Goal: Information Seeking & Learning: Learn about a topic

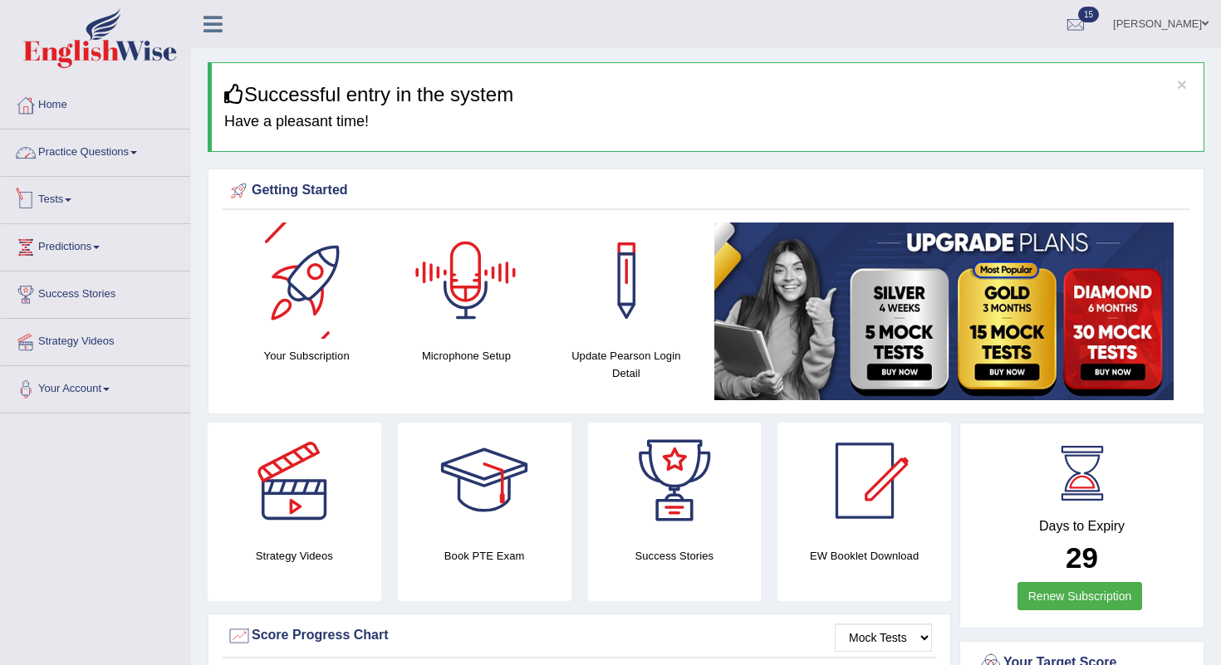
click at [112, 146] on link "Practice Questions" at bounding box center [95, 151] width 189 height 42
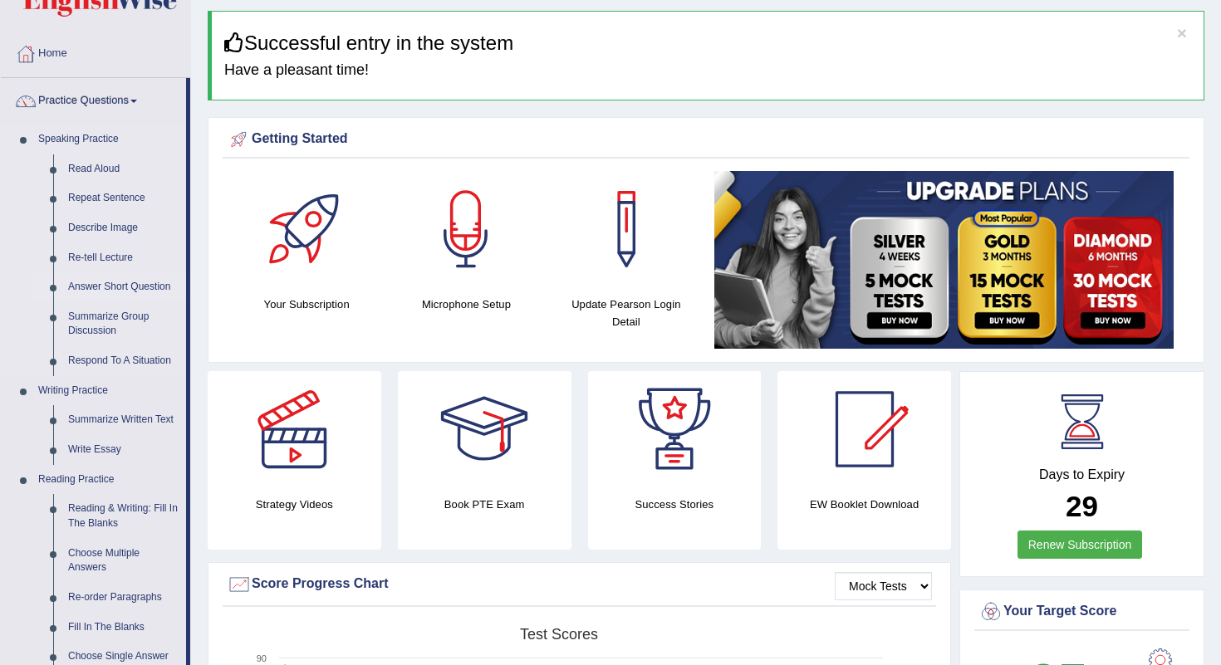
scroll to position [101, 0]
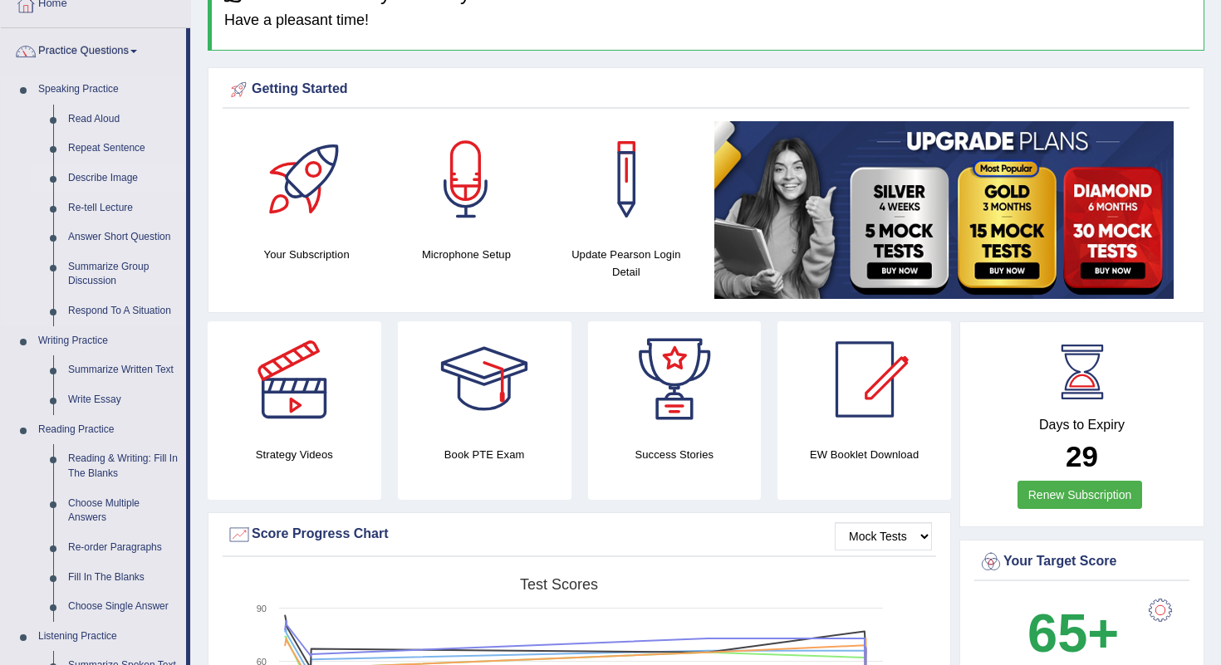
click at [108, 174] on link "Describe Image" at bounding box center [123, 179] width 125 height 30
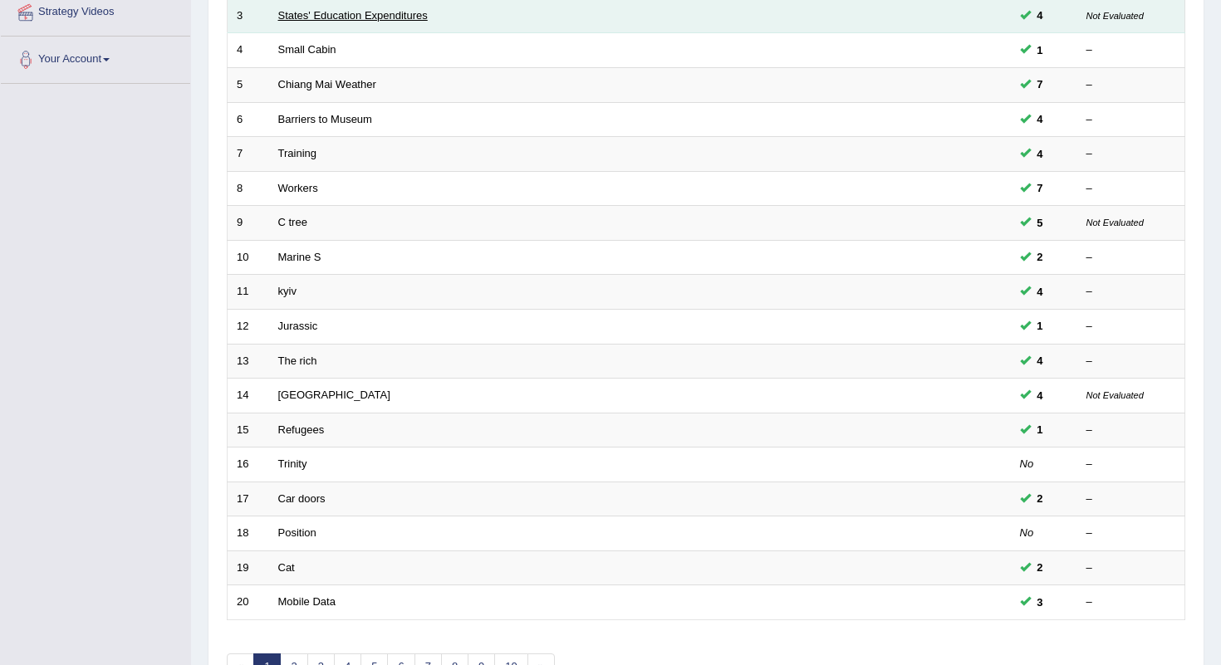
scroll to position [424, 0]
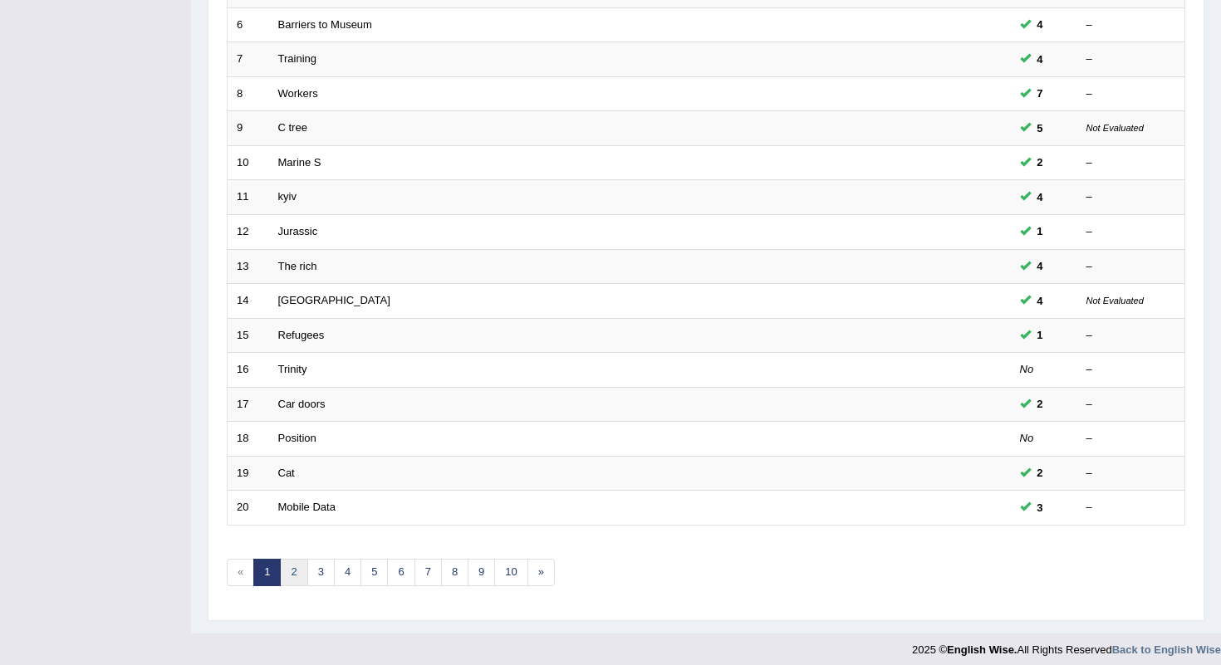
click at [291, 566] on link "2" at bounding box center [293, 572] width 27 height 27
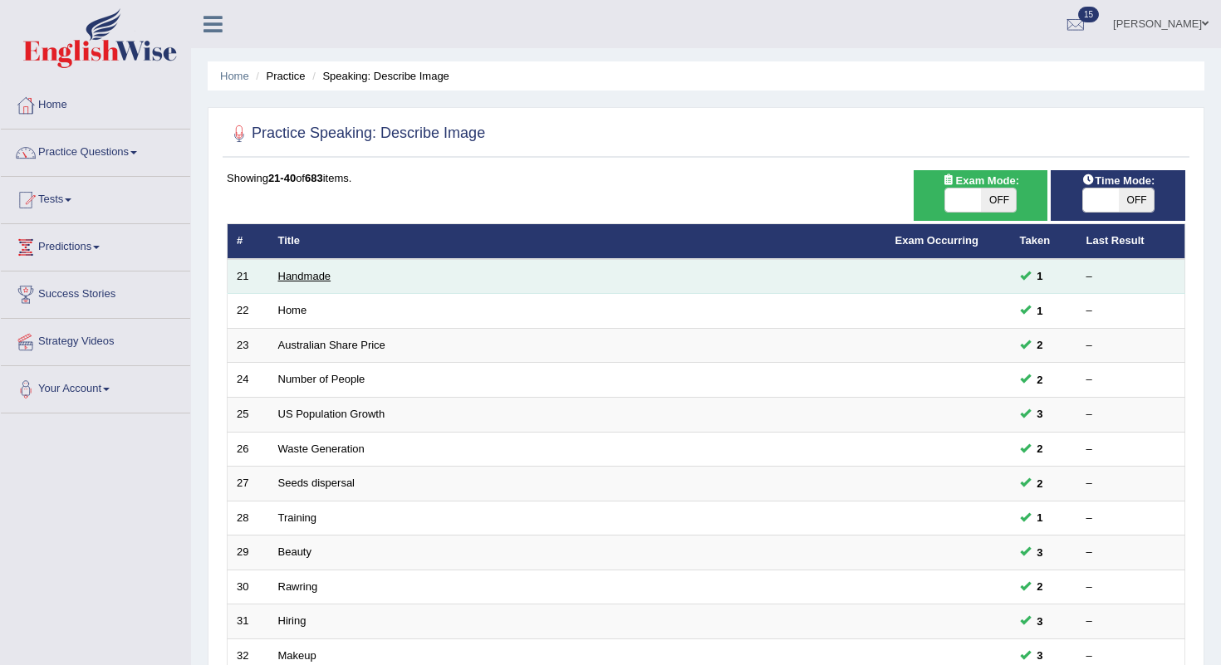
click at [305, 270] on link "Handmade" at bounding box center [304, 276] width 53 height 12
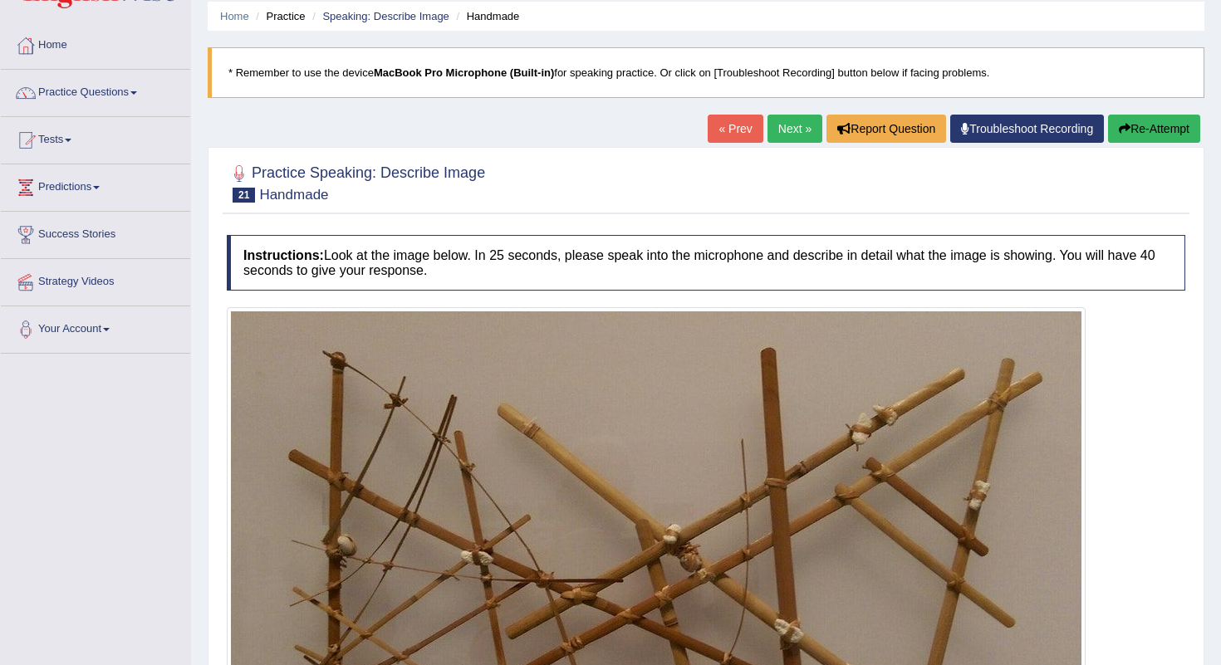
scroll to position [56, 0]
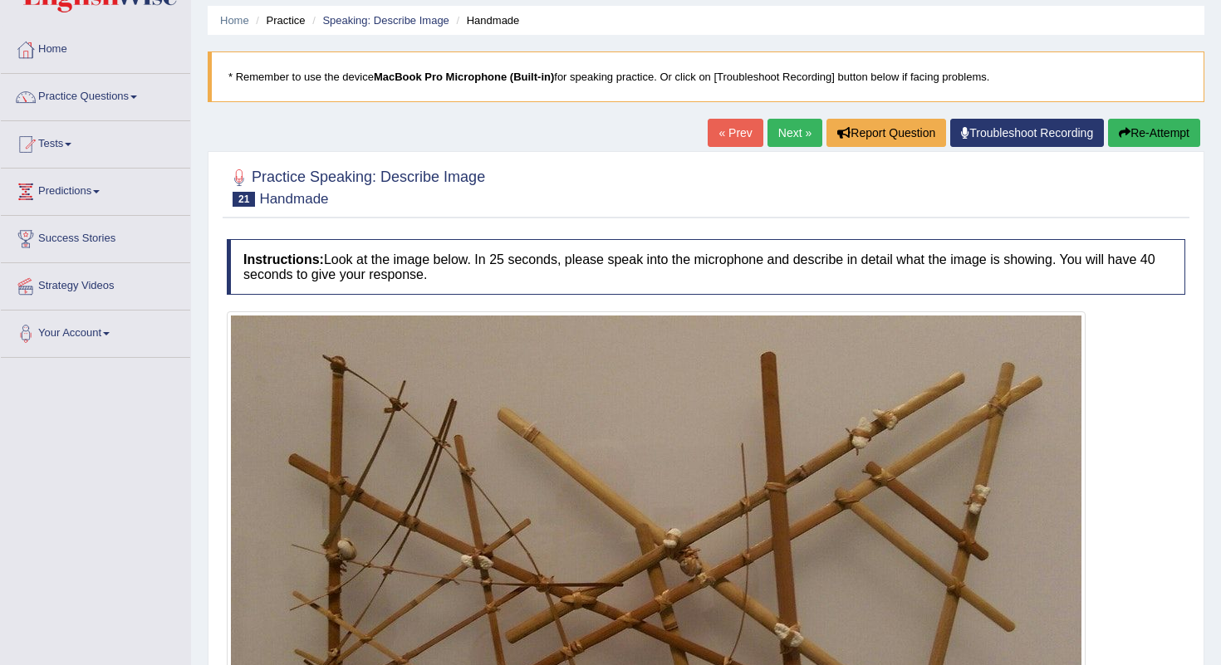
click at [791, 134] on link "Next »" at bounding box center [794, 133] width 55 height 28
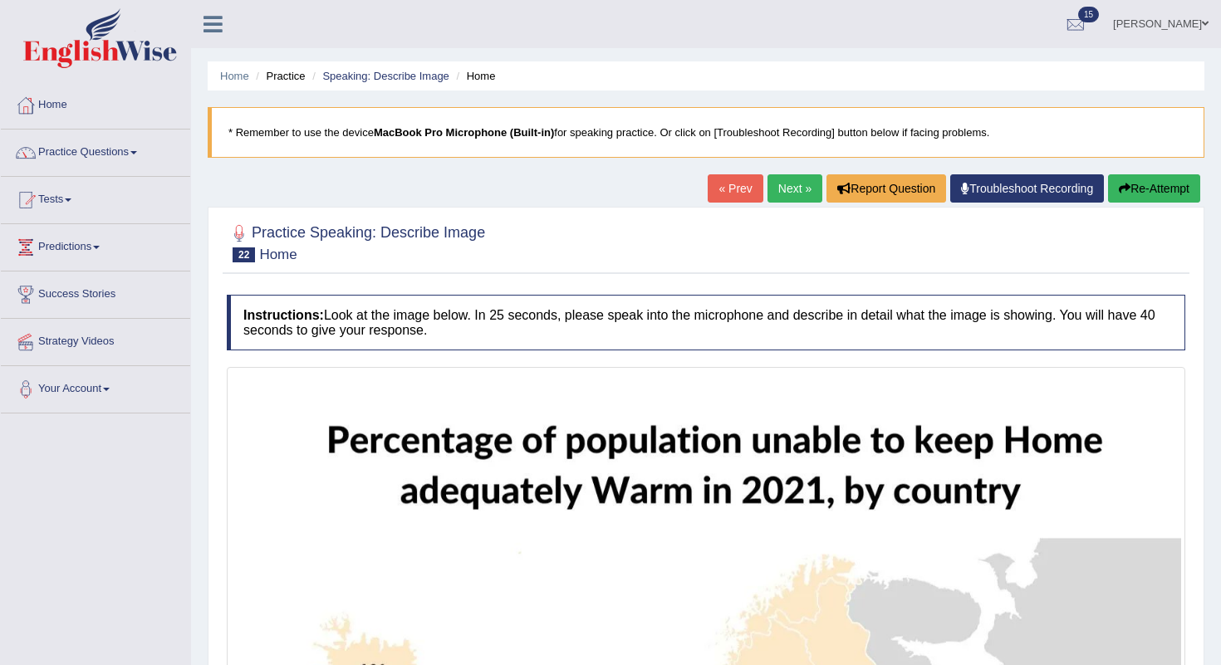
click at [790, 192] on link "Next »" at bounding box center [794, 188] width 55 height 28
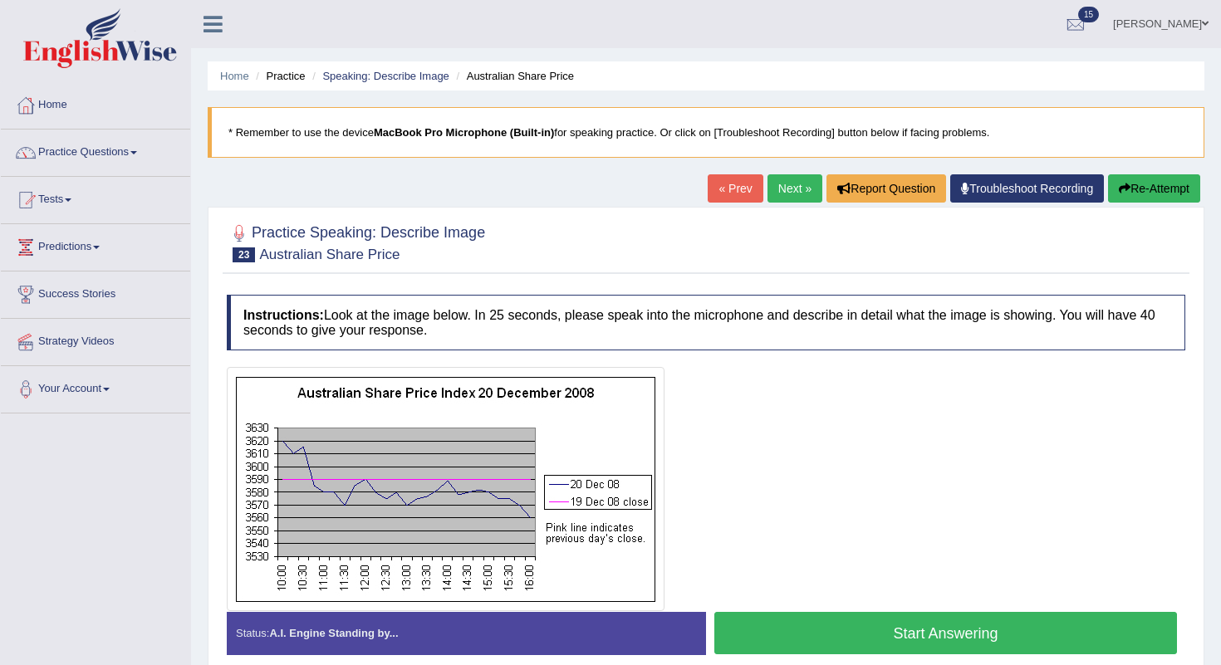
click at [786, 194] on link "Next »" at bounding box center [794, 188] width 55 height 28
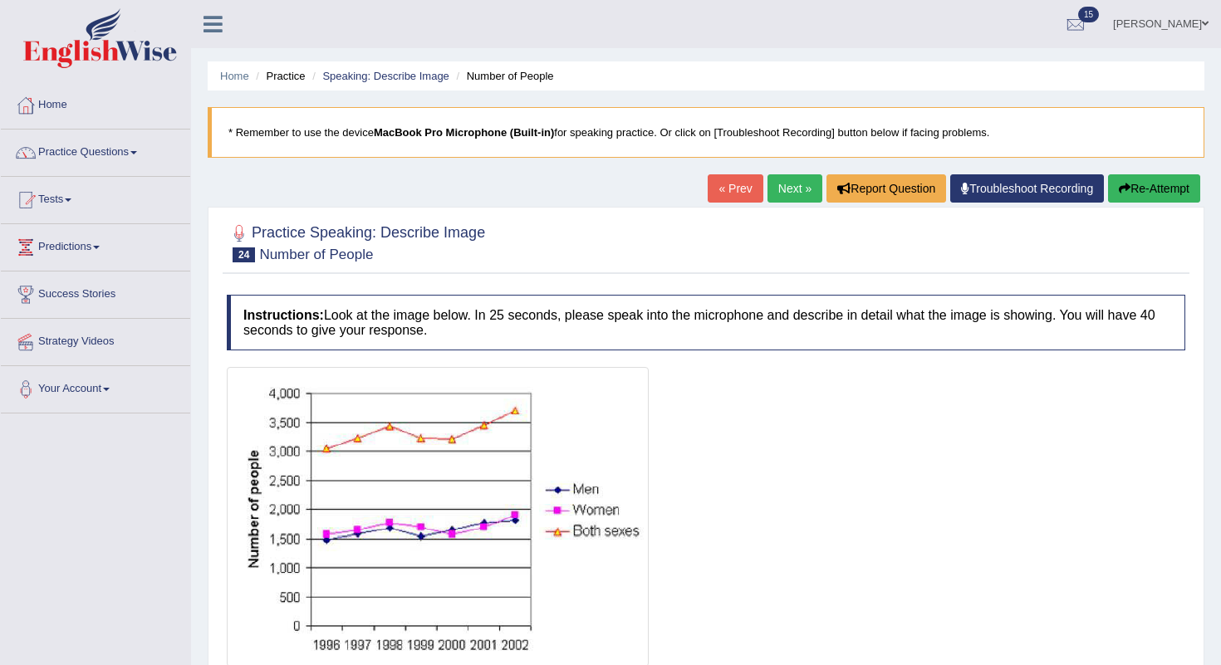
click at [786, 194] on link "Next »" at bounding box center [794, 188] width 55 height 28
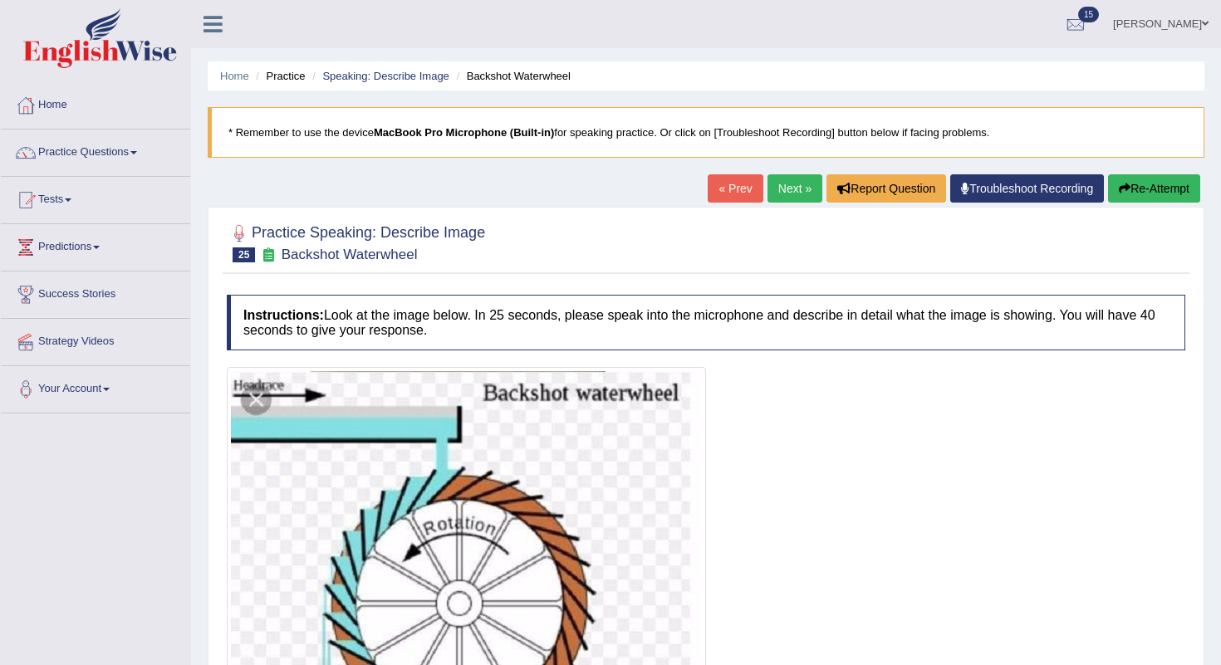
click at [789, 185] on link "Next »" at bounding box center [794, 188] width 55 height 28
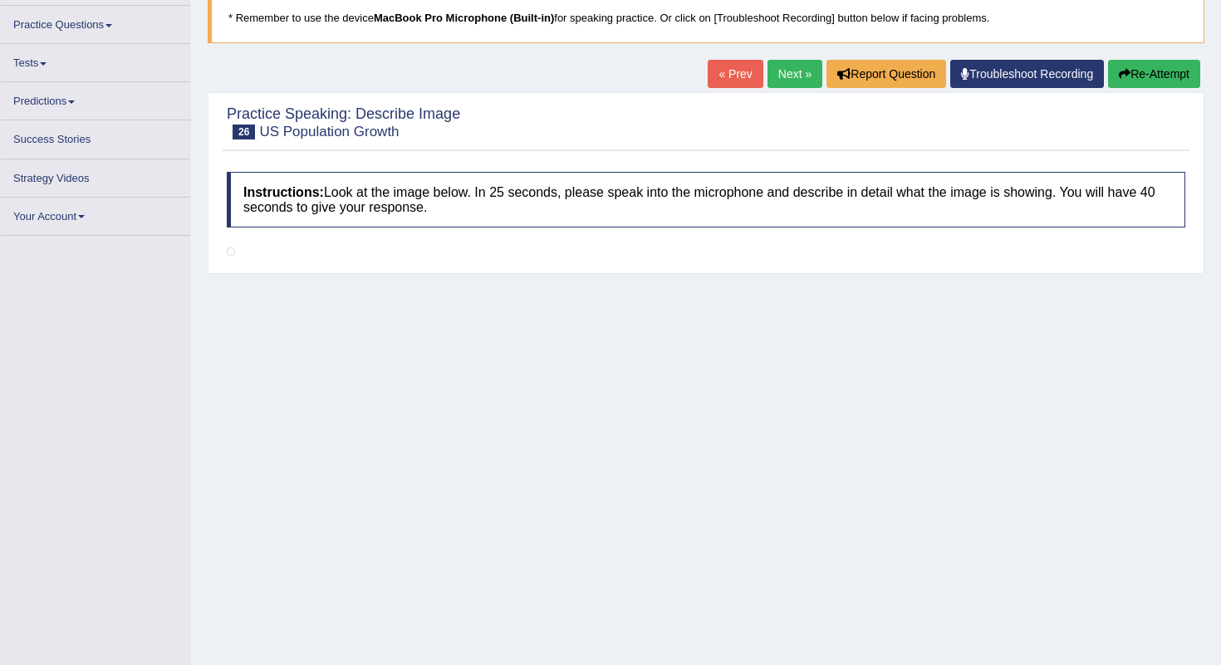
scroll to position [122, 0]
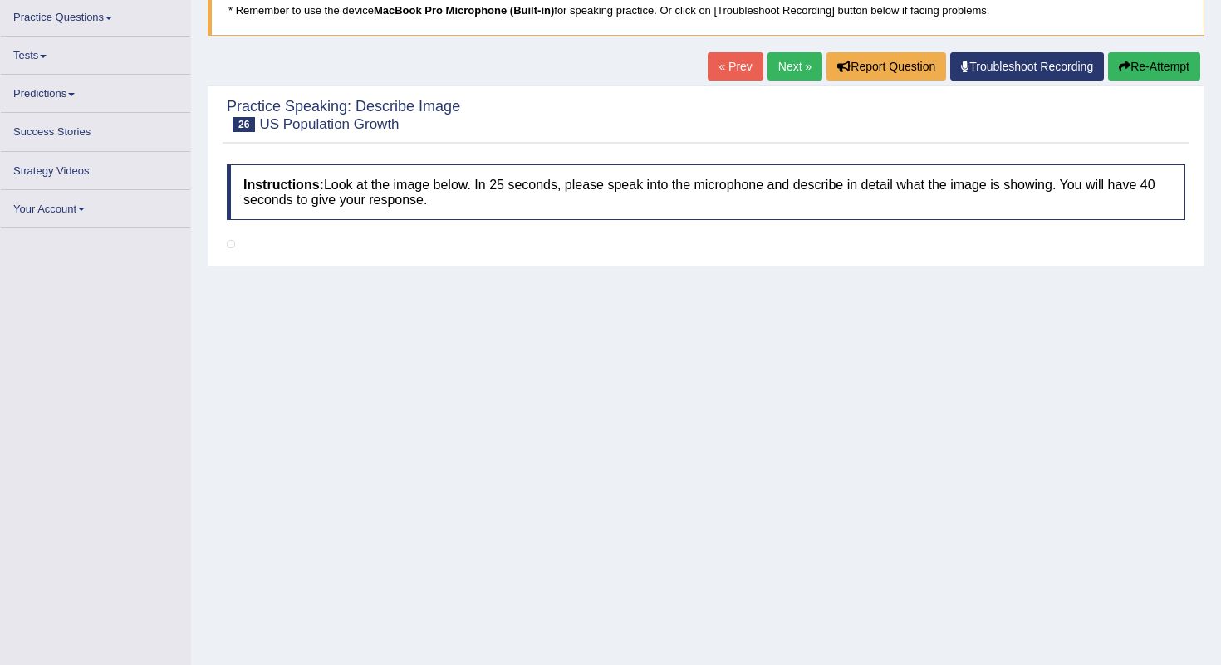
click at [793, 67] on link "Next »" at bounding box center [794, 66] width 55 height 28
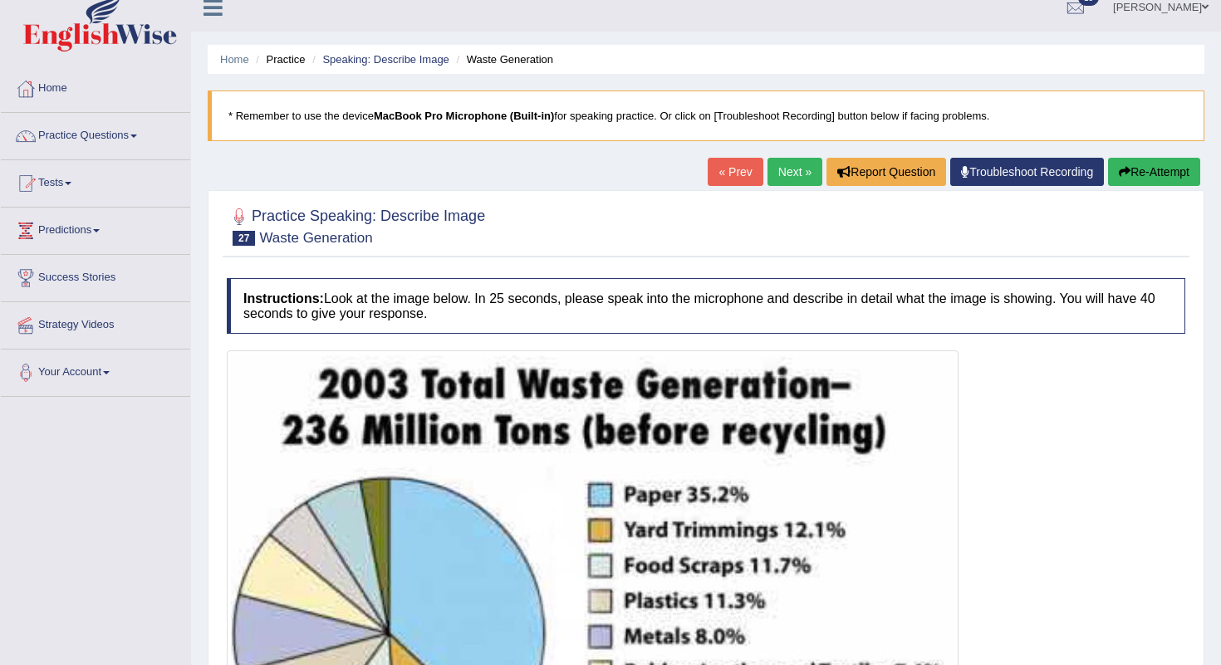
scroll to position [27, 0]
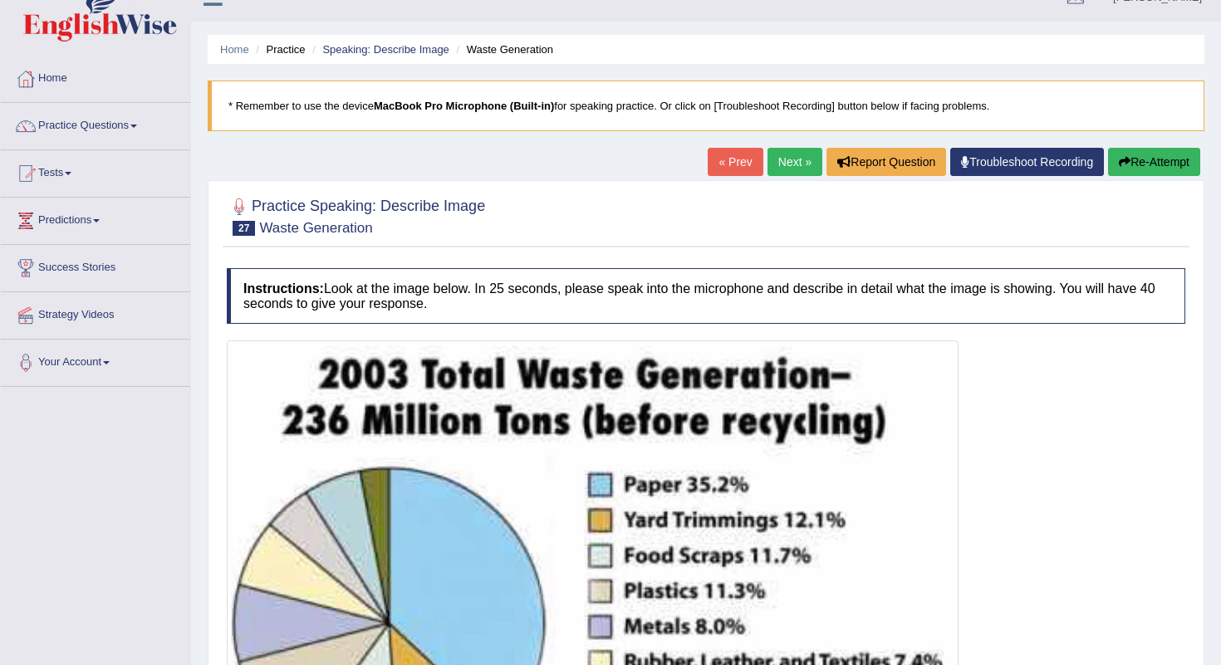
click at [778, 159] on link "Next »" at bounding box center [794, 162] width 55 height 28
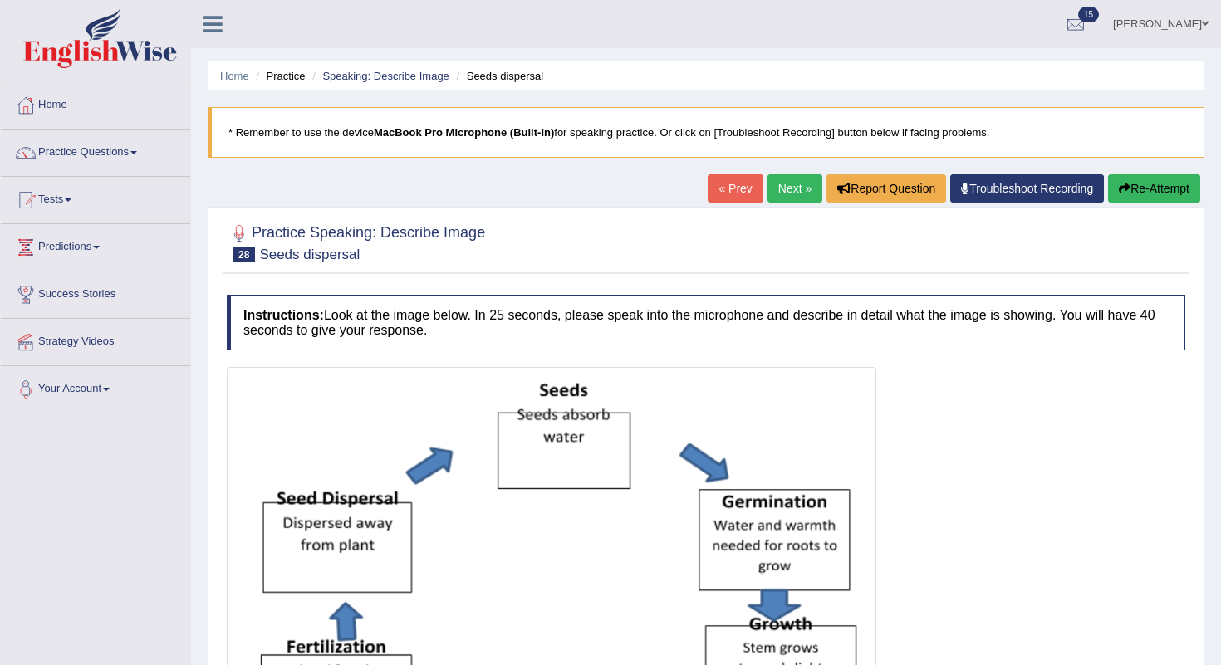
click at [775, 180] on link "Next »" at bounding box center [794, 188] width 55 height 28
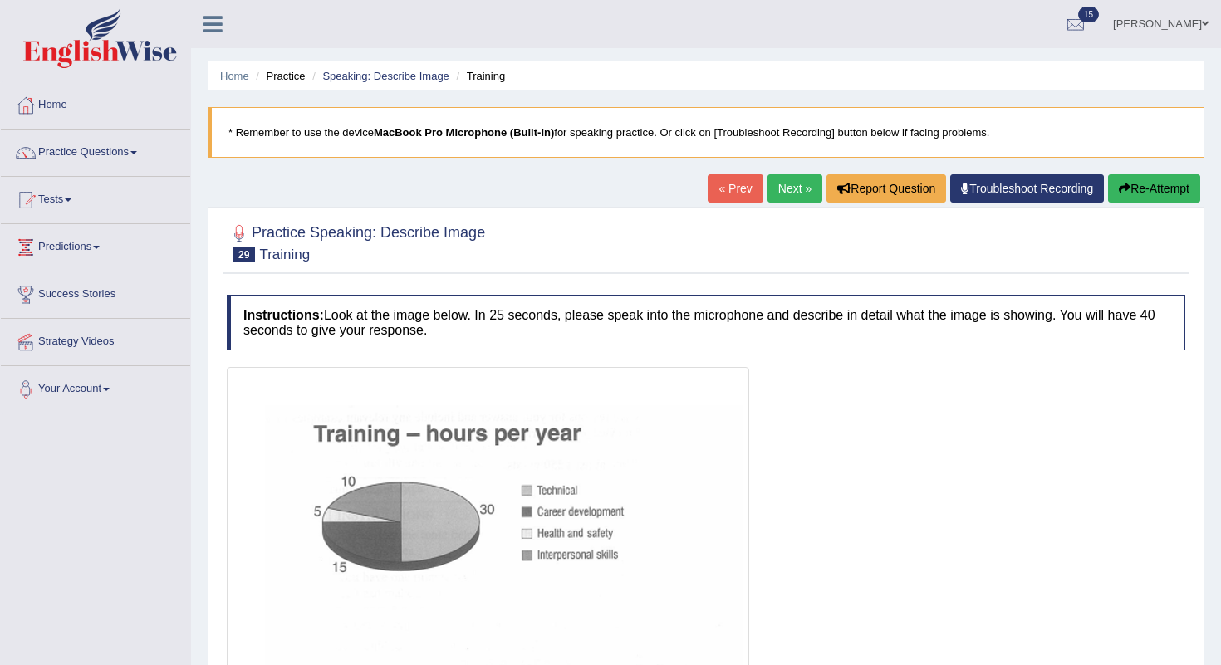
click at [780, 189] on link "Next »" at bounding box center [794, 188] width 55 height 28
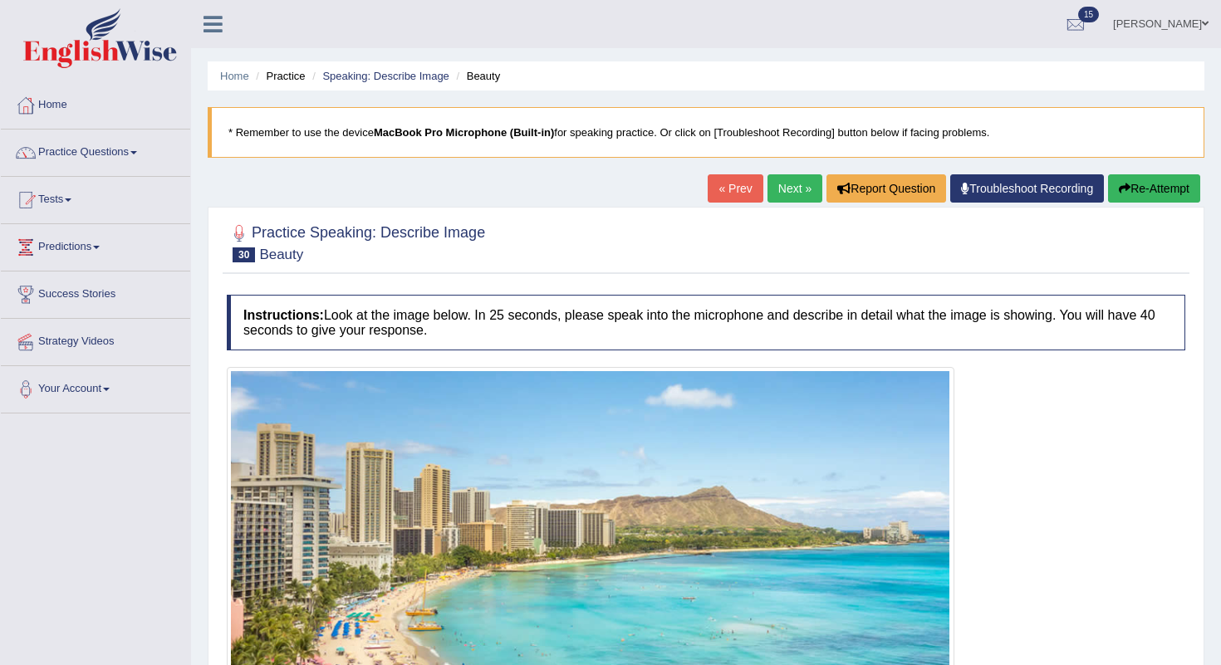
click at [804, 188] on link "Next »" at bounding box center [794, 188] width 55 height 28
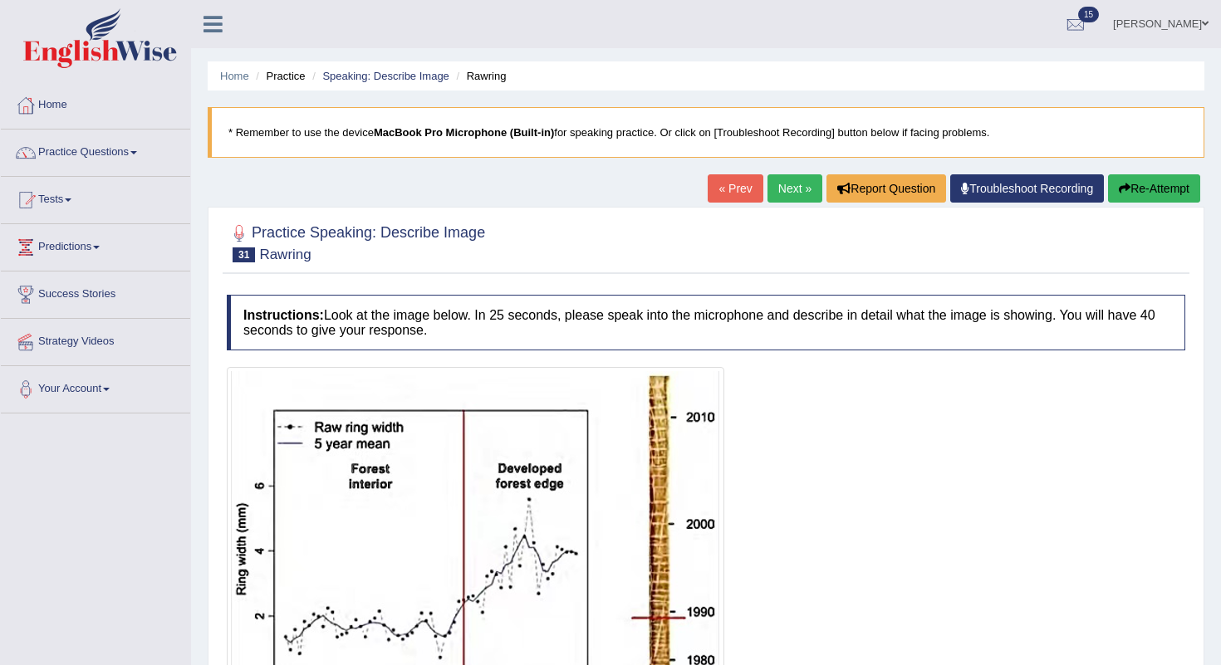
click at [768, 194] on link "Next »" at bounding box center [794, 188] width 55 height 28
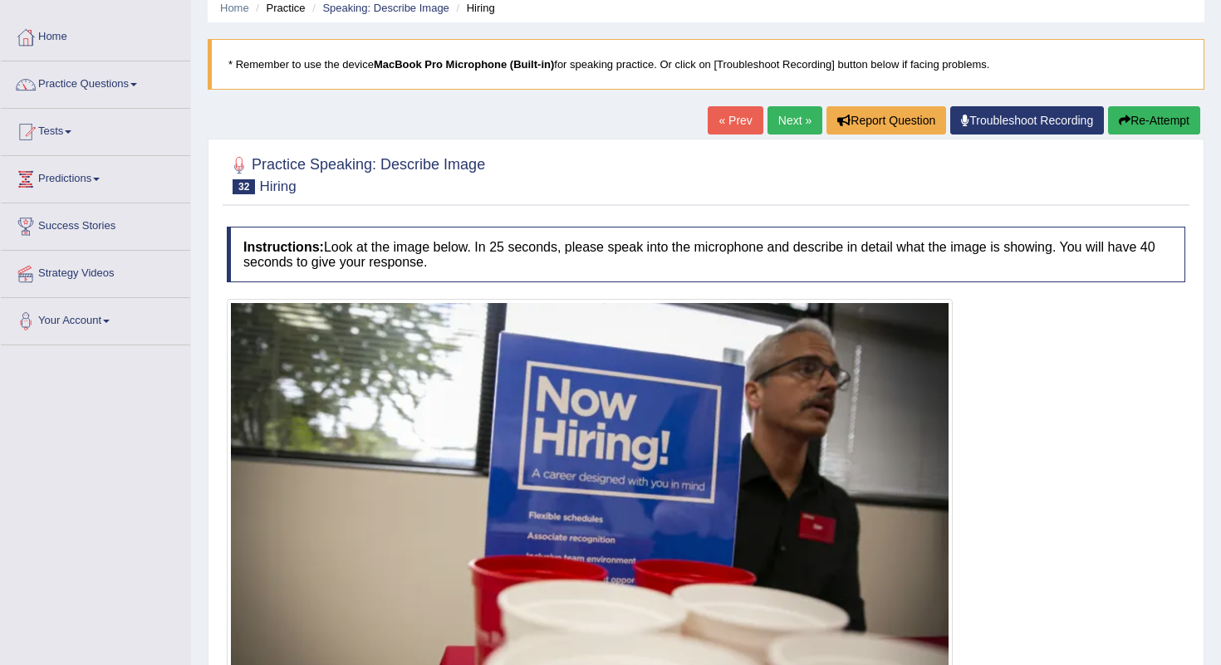
scroll to position [63, 0]
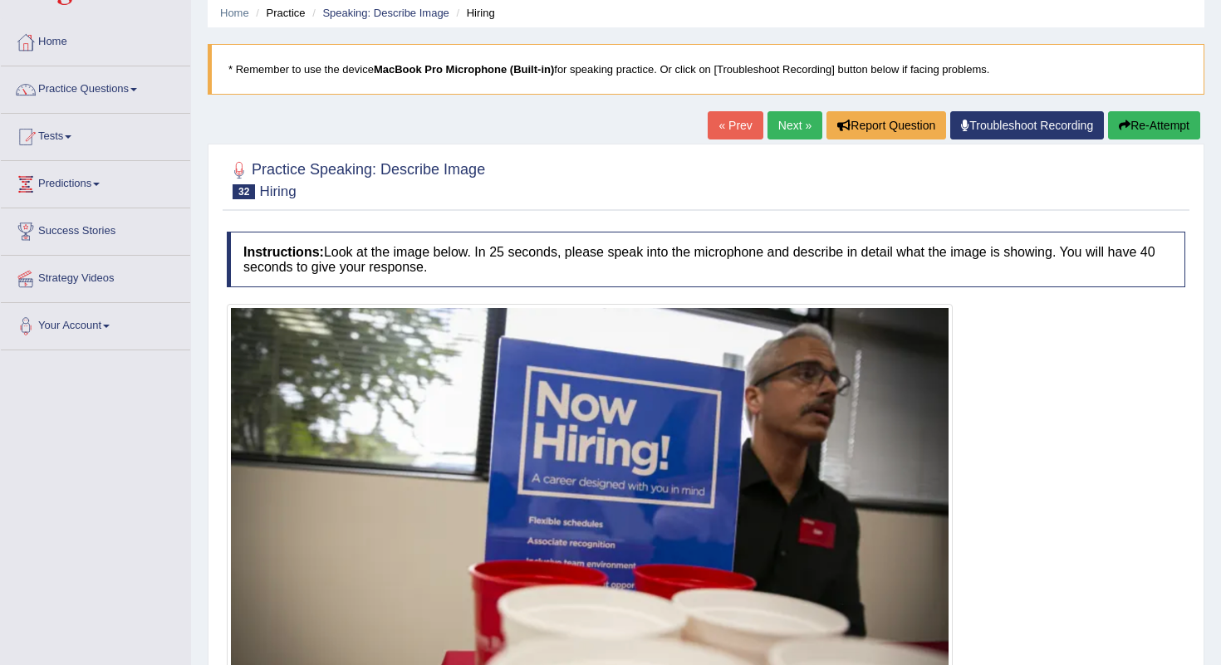
click at [1097, 473] on div at bounding box center [706, 509] width 958 height 411
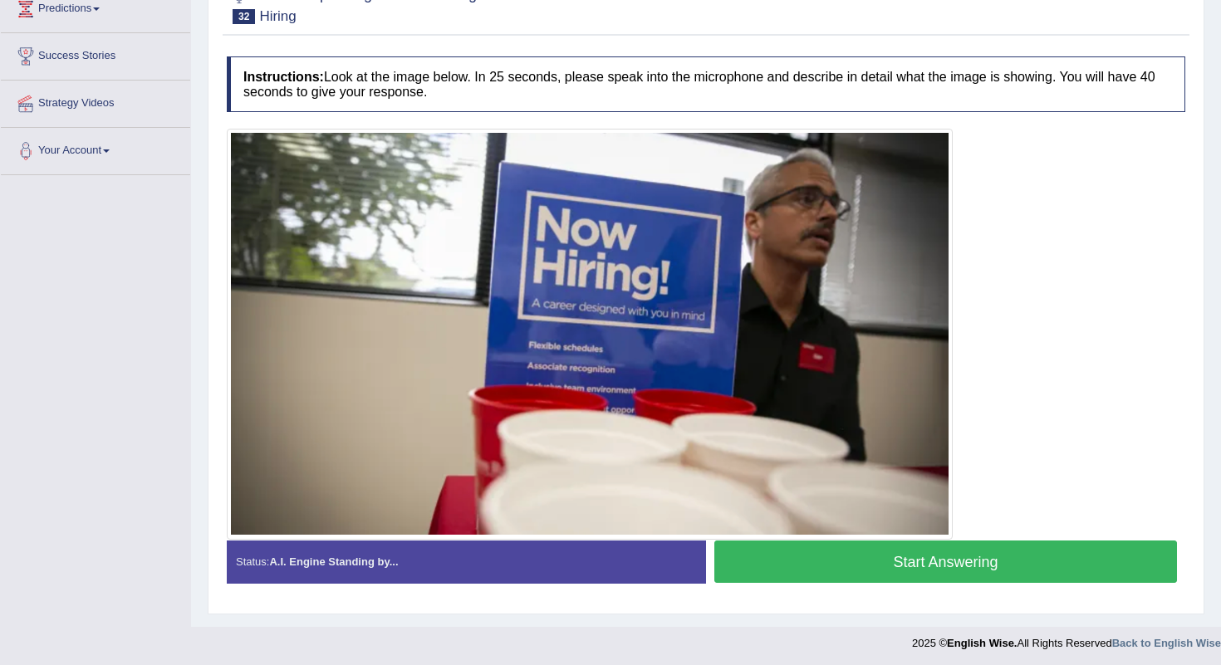
scroll to position [0, 0]
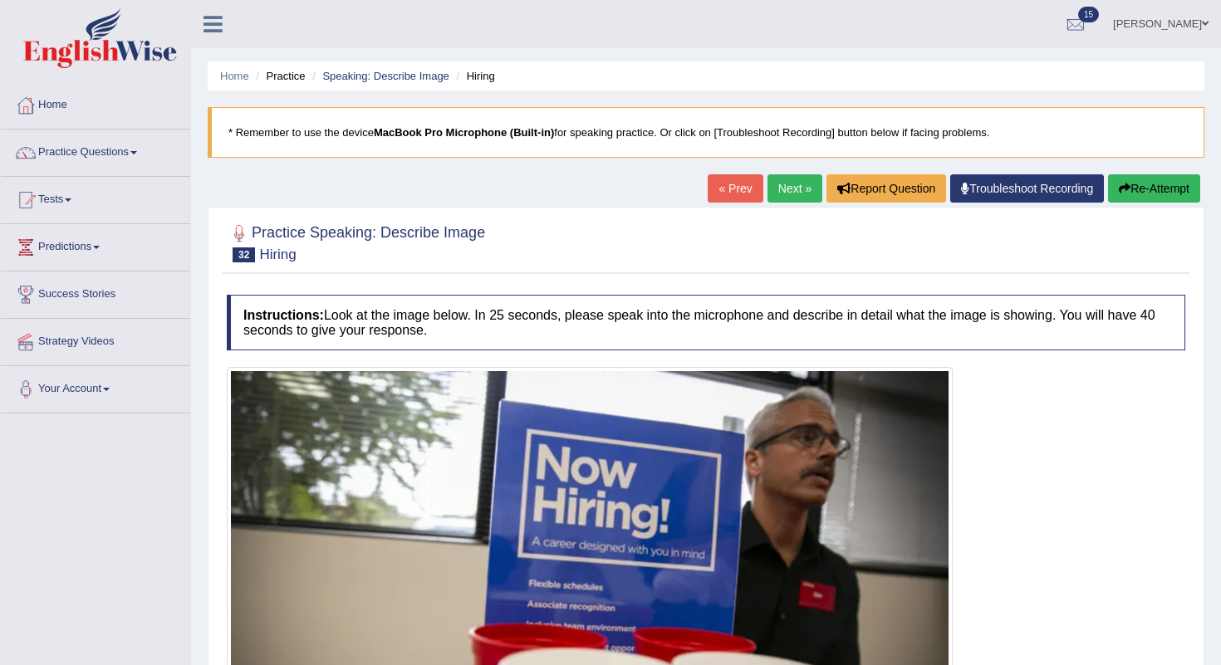
click at [782, 178] on link "Next »" at bounding box center [794, 188] width 55 height 28
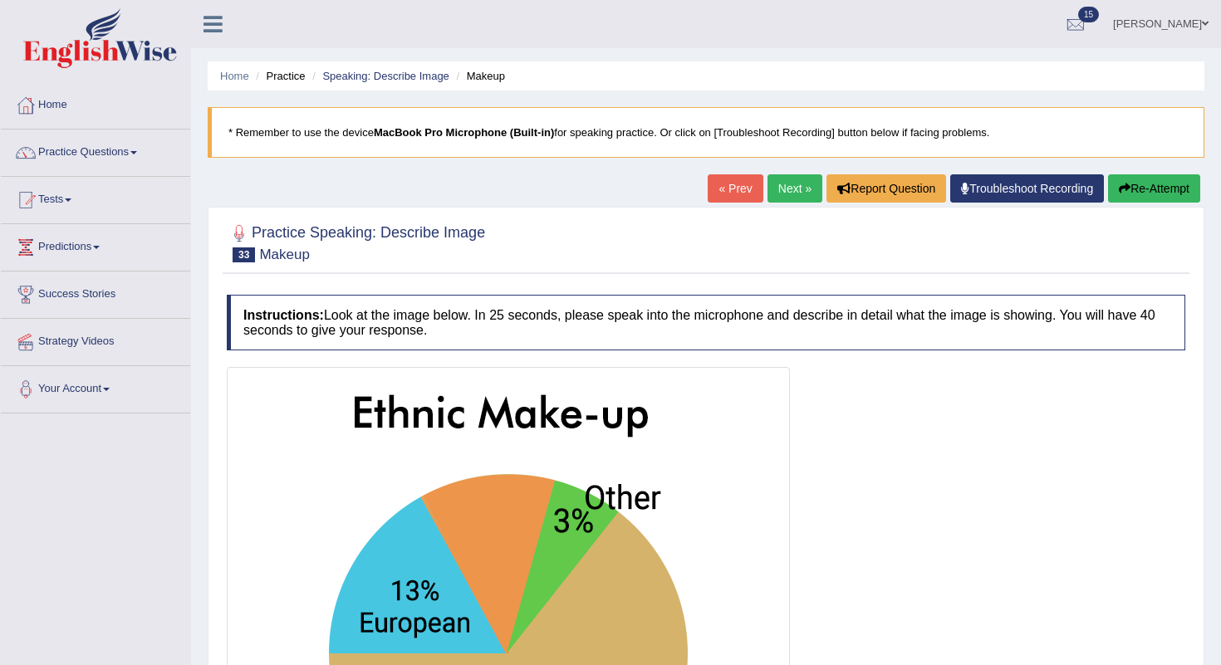
click at [793, 174] on link "Next »" at bounding box center [794, 188] width 55 height 28
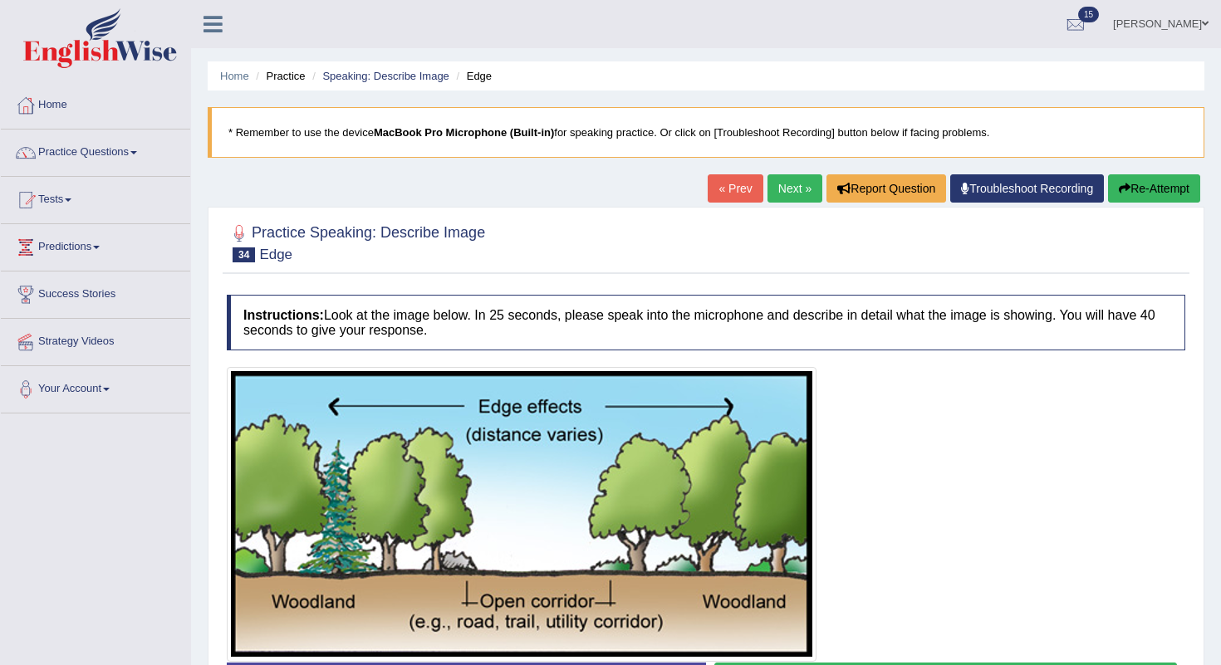
click at [789, 181] on link "Next »" at bounding box center [794, 188] width 55 height 28
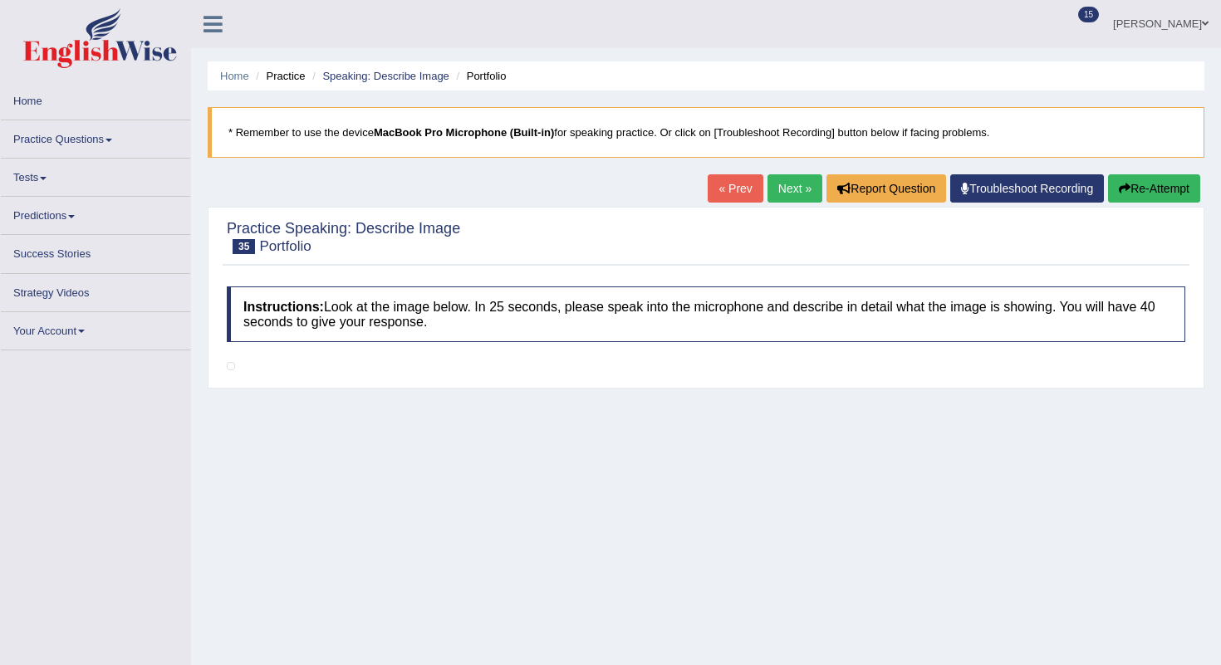
click at [718, 189] on link "« Prev" at bounding box center [735, 188] width 55 height 28
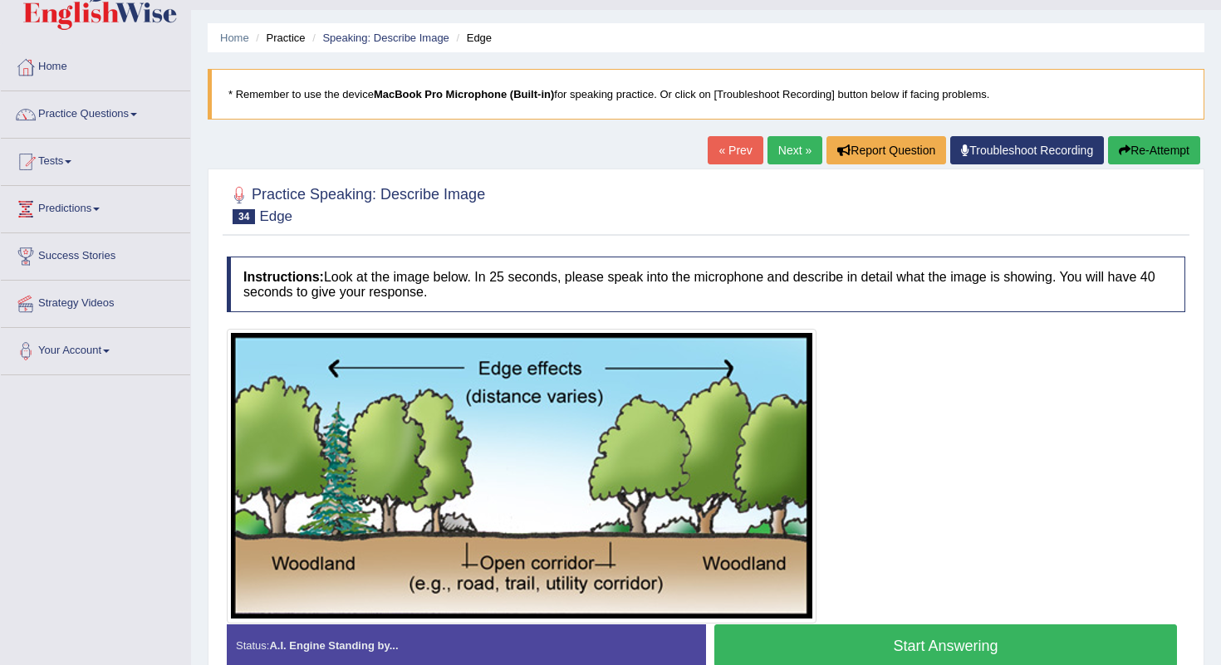
scroll to position [29, 0]
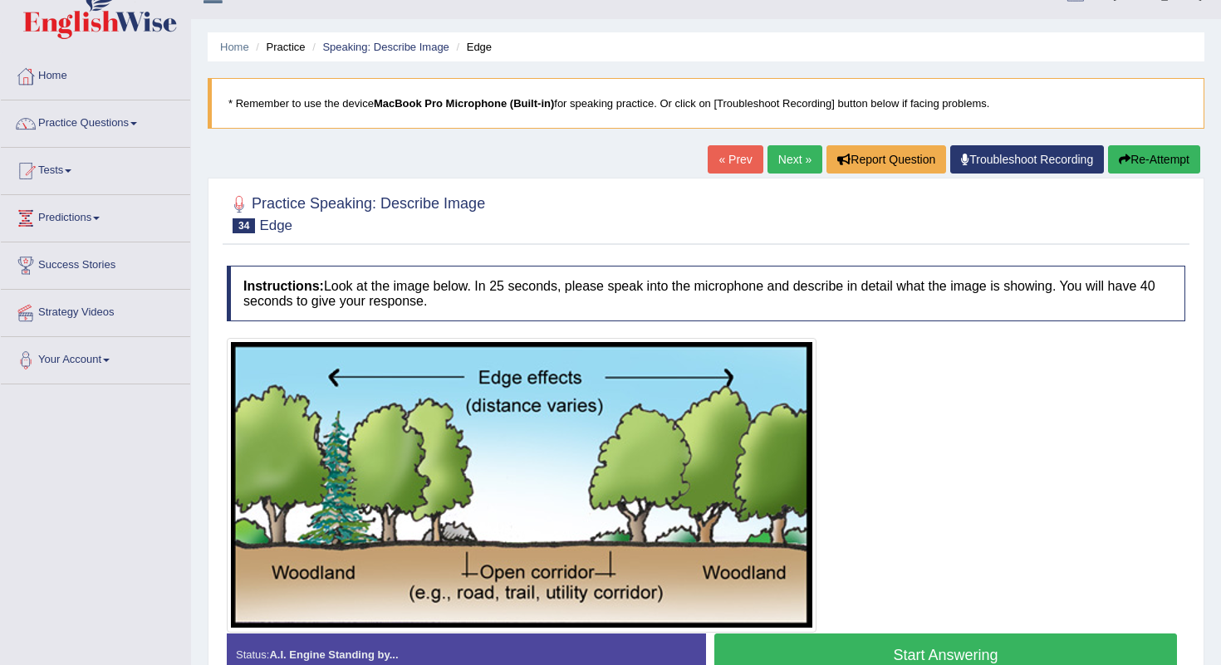
click at [779, 156] on link "Next »" at bounding box center [794, 159] width 55 height 28
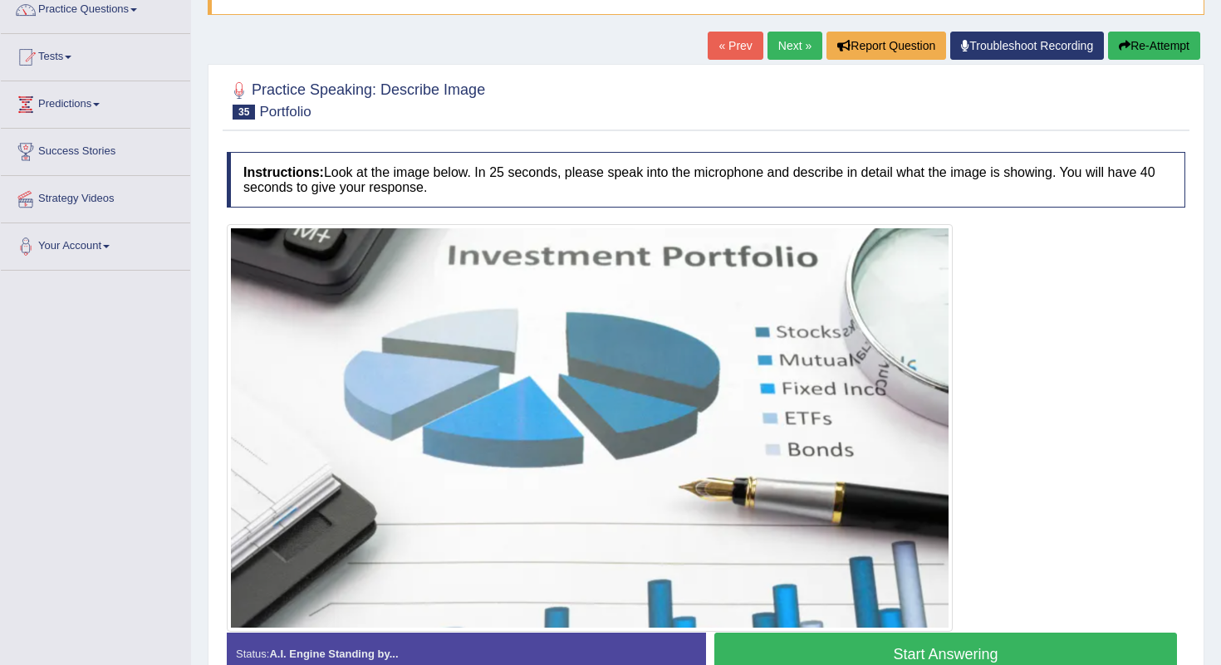
scroll to position [145, 0]
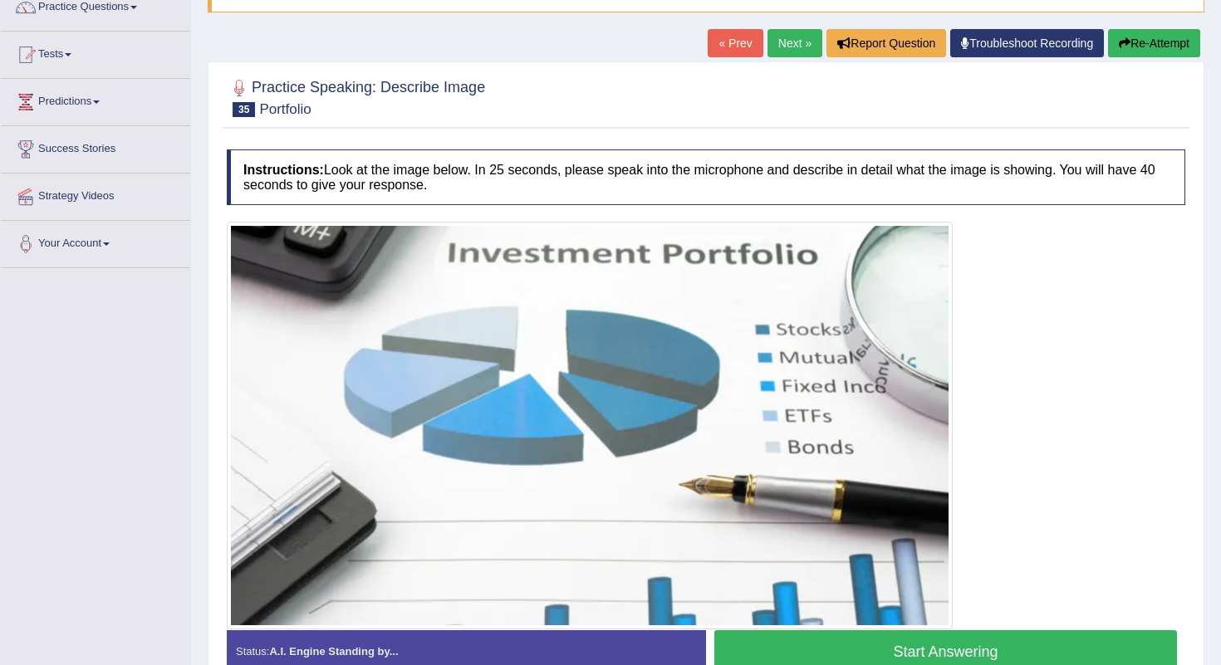
click at [772, 51] on link "Next »" at bounding box center [794, 43] width 55 height 28
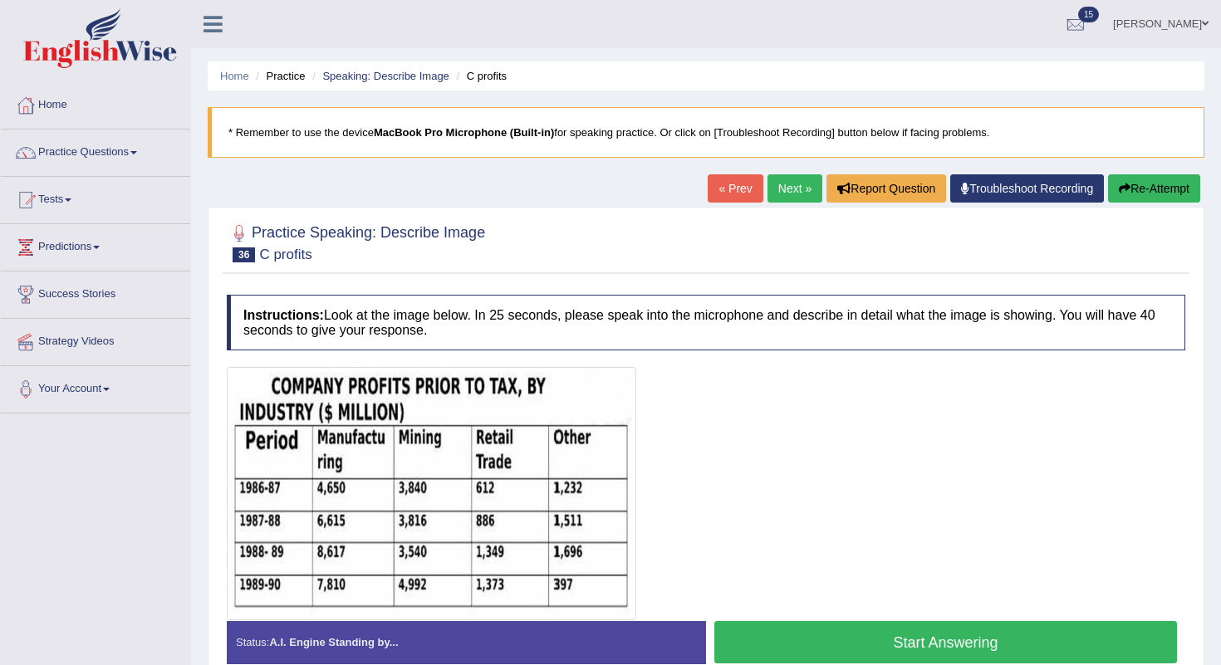
click at [790, 185] on link "Next »" at bounding box center [794, 188] width 55 height 28
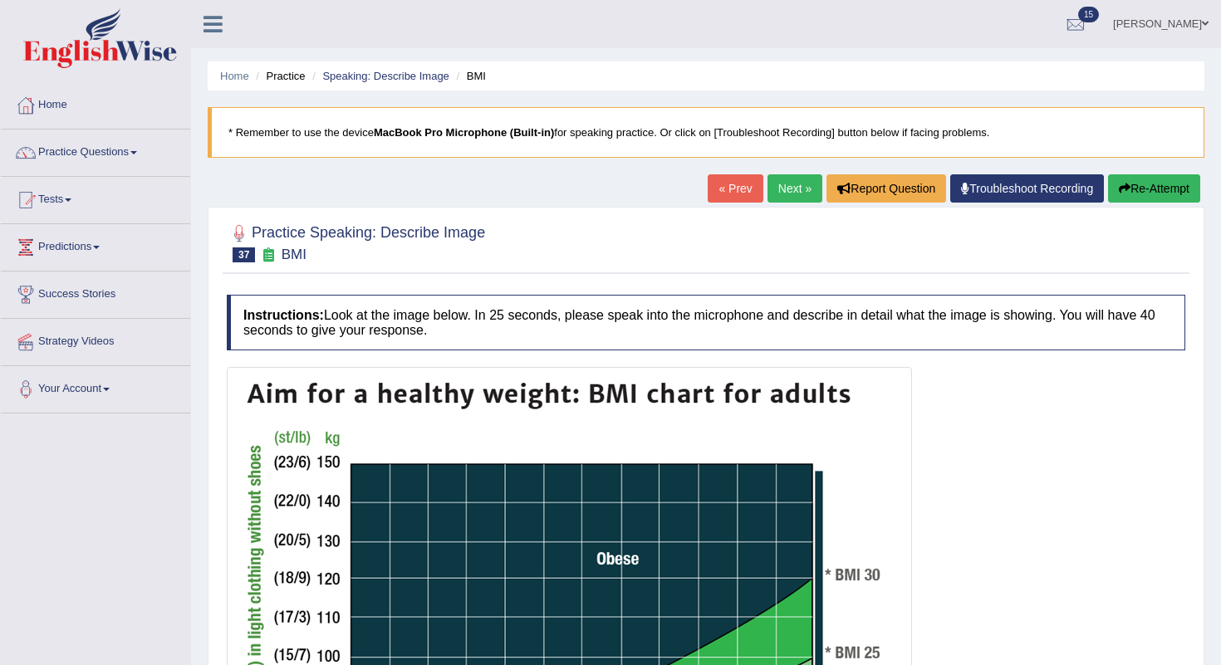
click at [782, 194] on link "Next »" at bounding box center [794, 188] width 55 height 28
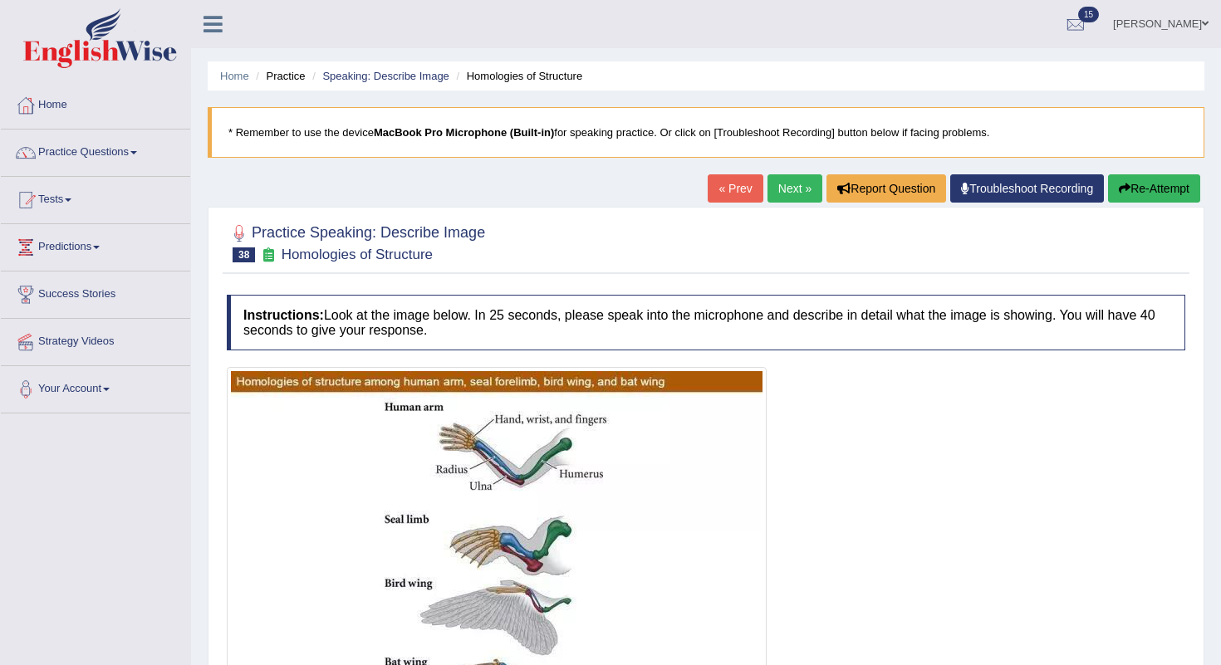
click at [782, 194] on link "Next »" at bounding box center [794, 188] width 55 height 28
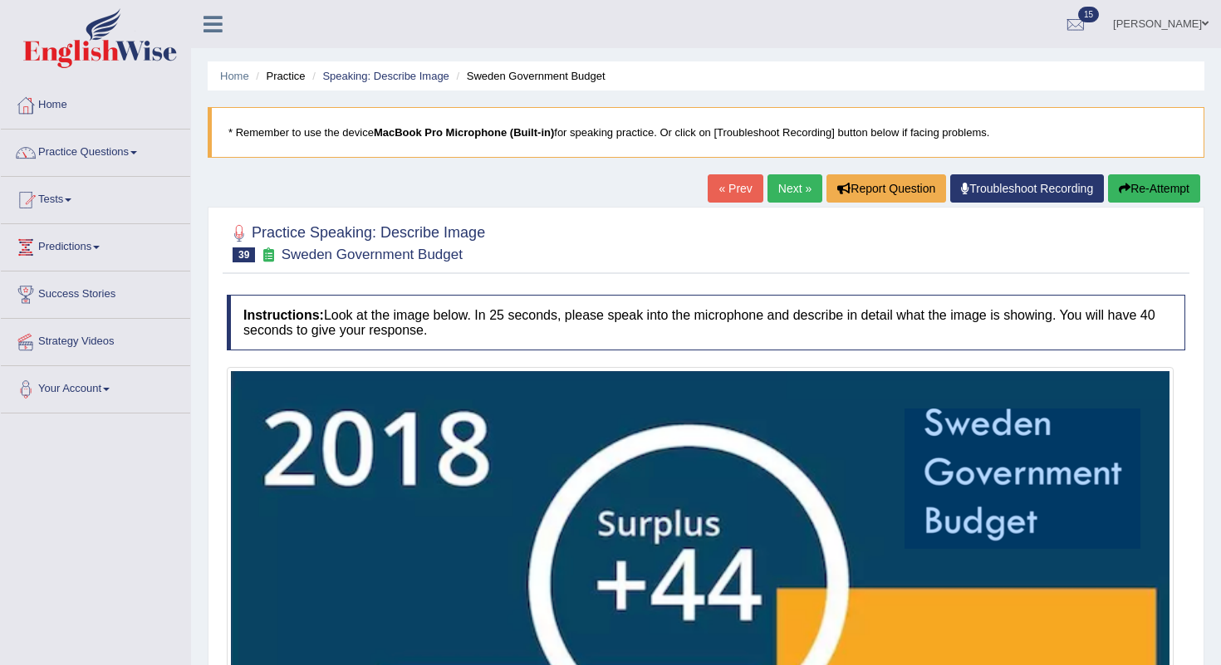
click at [734, 189] on link "« Prev" at bounding box center [735, 188] width 55 height 28
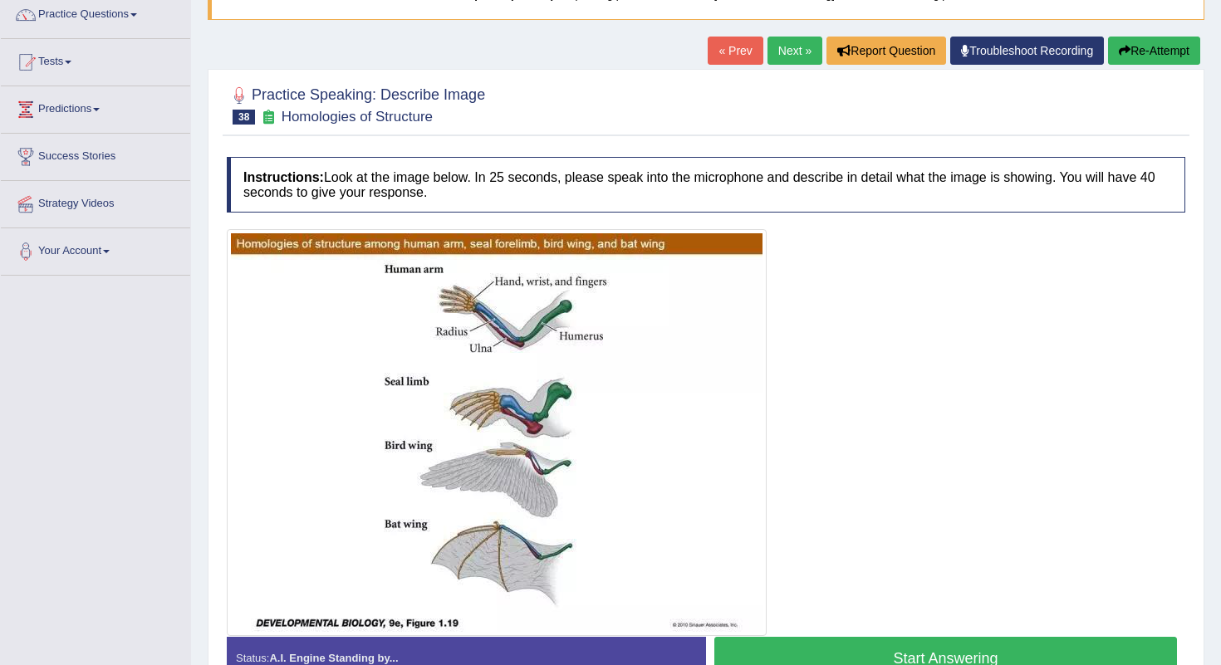
scroll to position [141, 0]
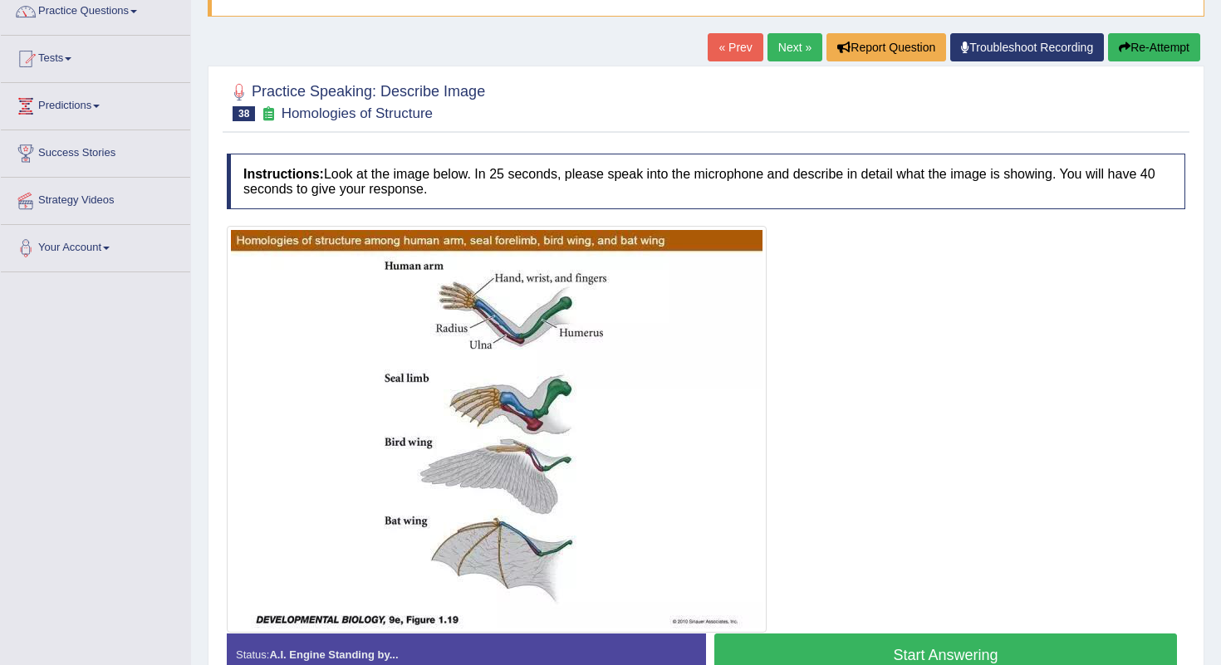
click at [796, 52] on link "Next »" at bounding box center [794, 47] width 55 height 28
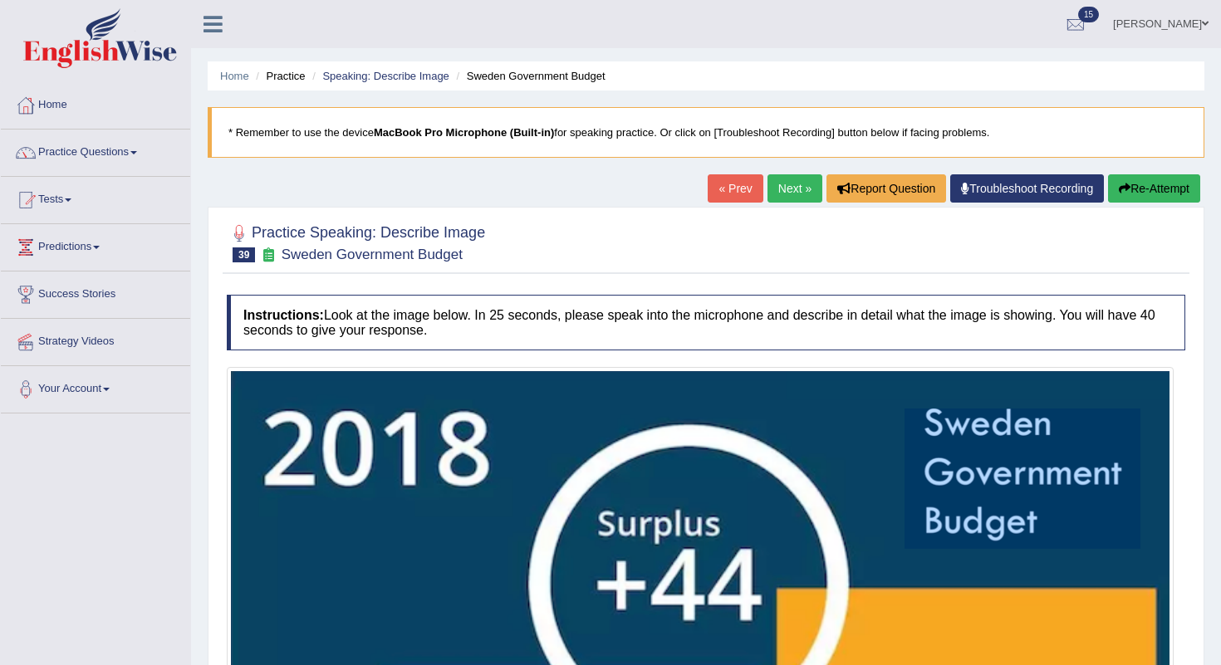
scroll to position [5, 0]
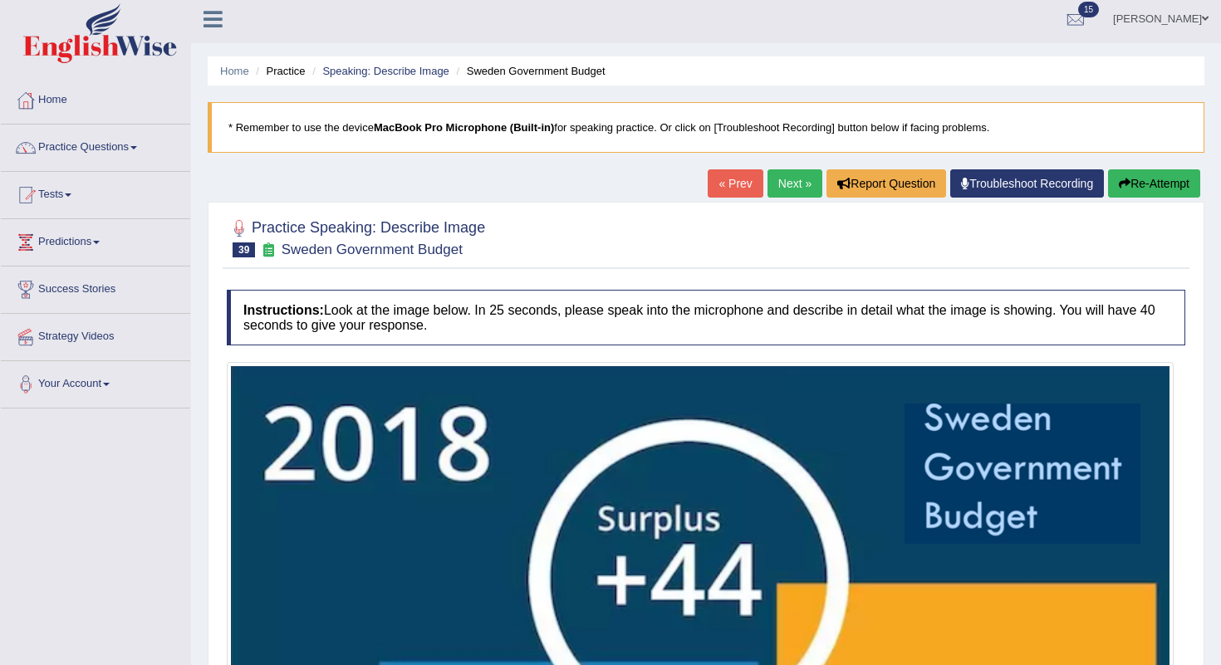
click at [789, 176] on link "Next »" at bounding box center [794, 183] width 55 height 28
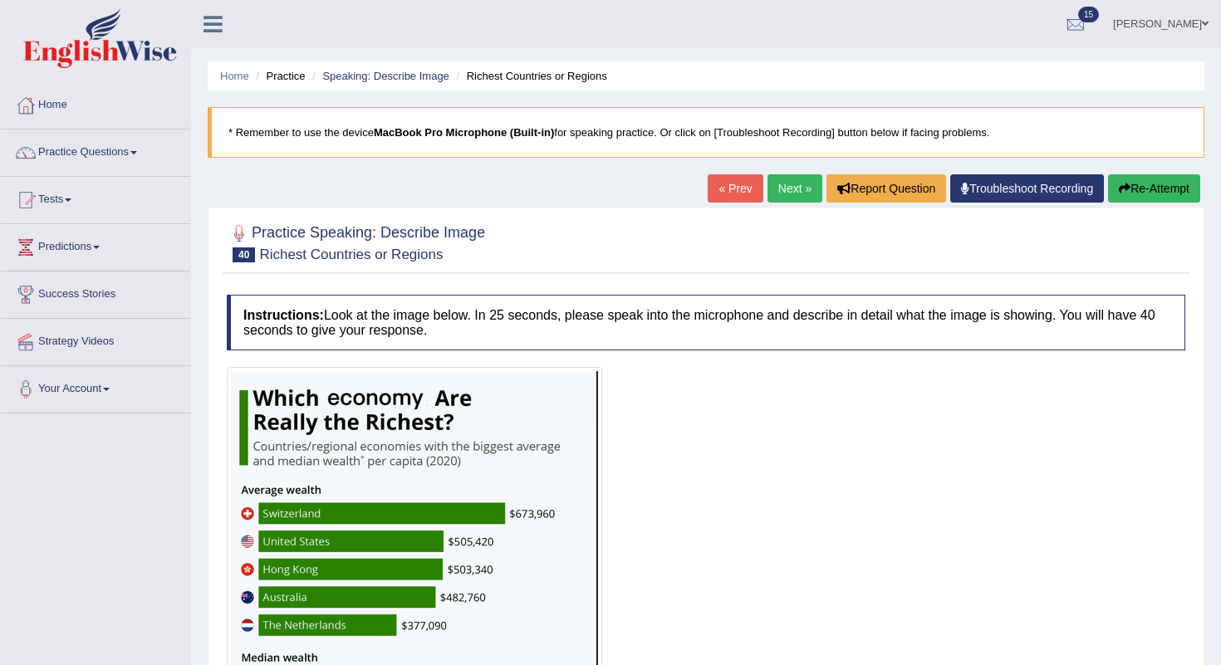
click at [789, 194] on link "Next »" at bounding box center [794, 188] width 55 height 28
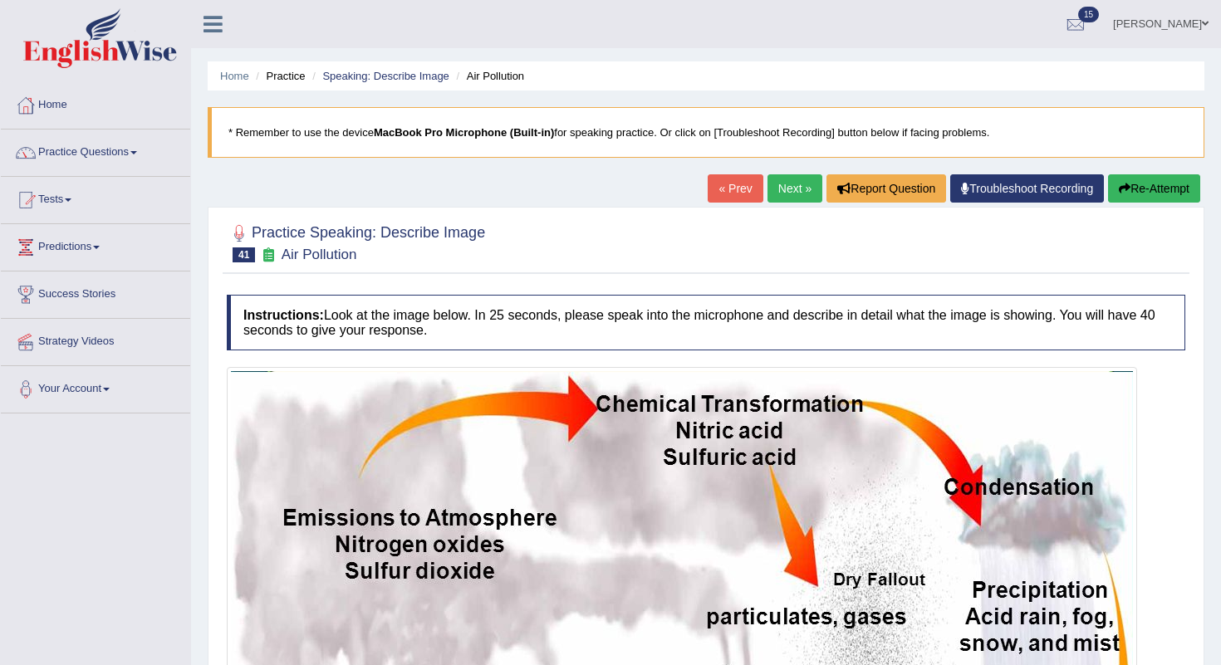
click at [801, 202] on link "Next »" at bounding box center [794, 188] width 55 height 28
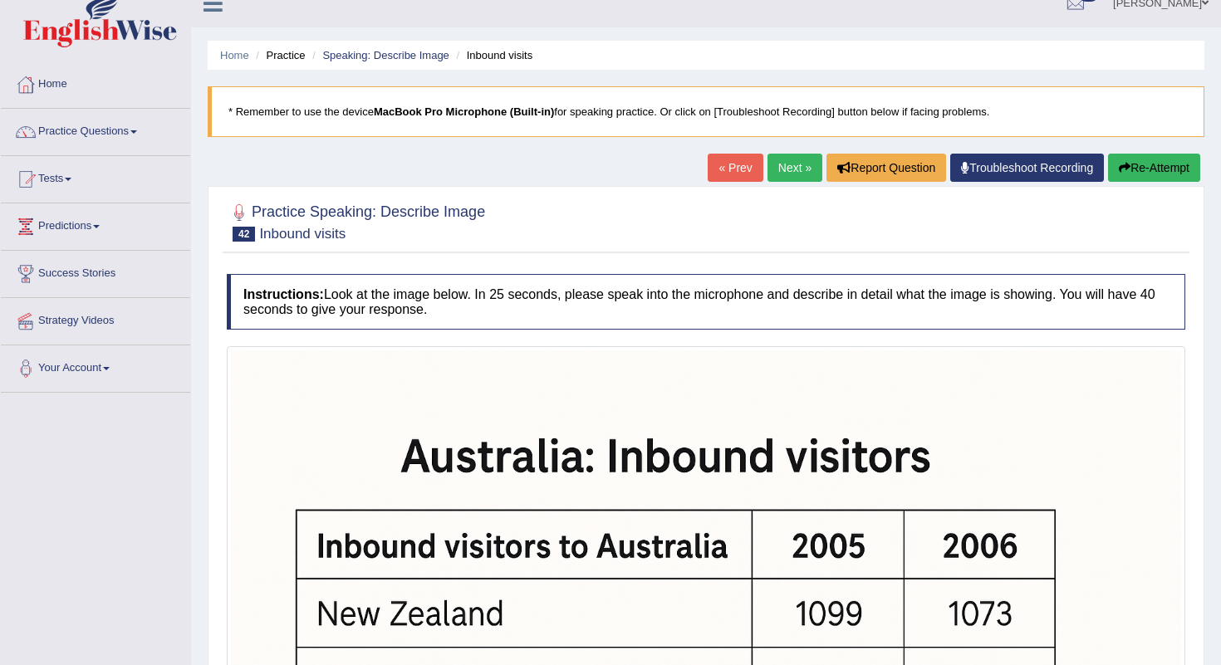
scroll to position [25, 0]
